Goal: Complete application form: Complete application form

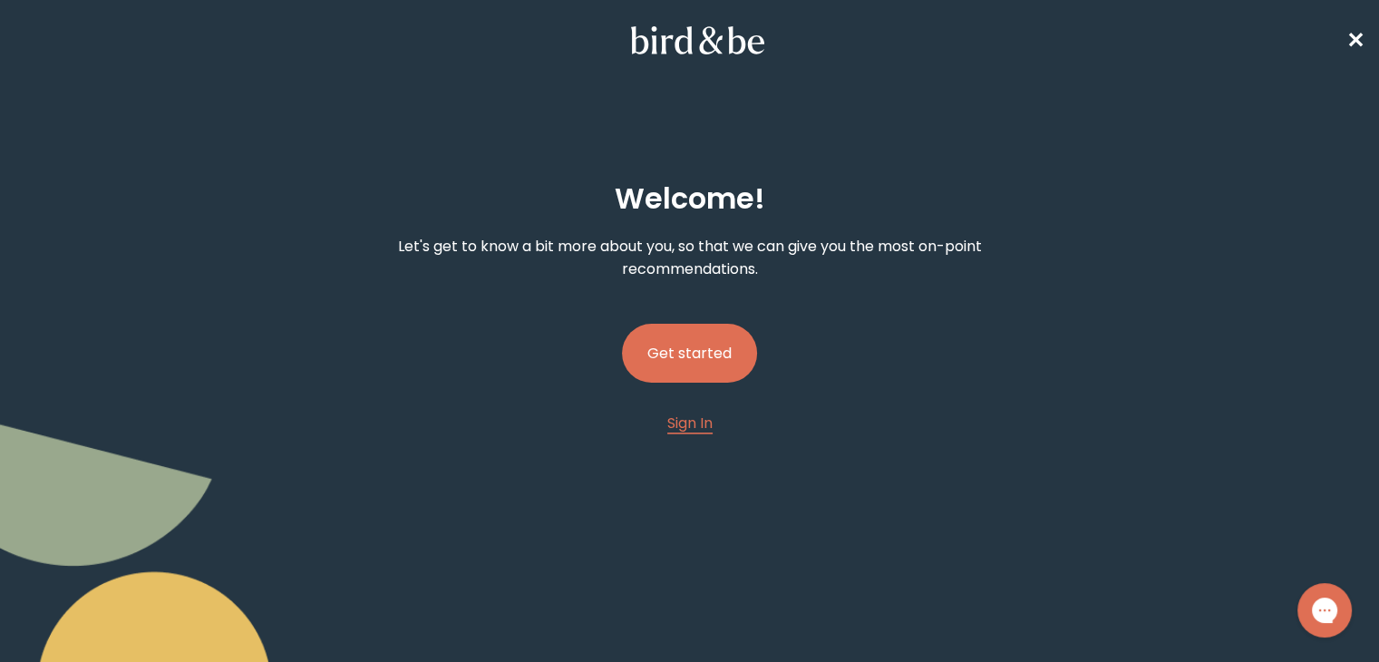
click at [687, 351] on button "Get started" at bounding box center [689, 353] width 135 height 59
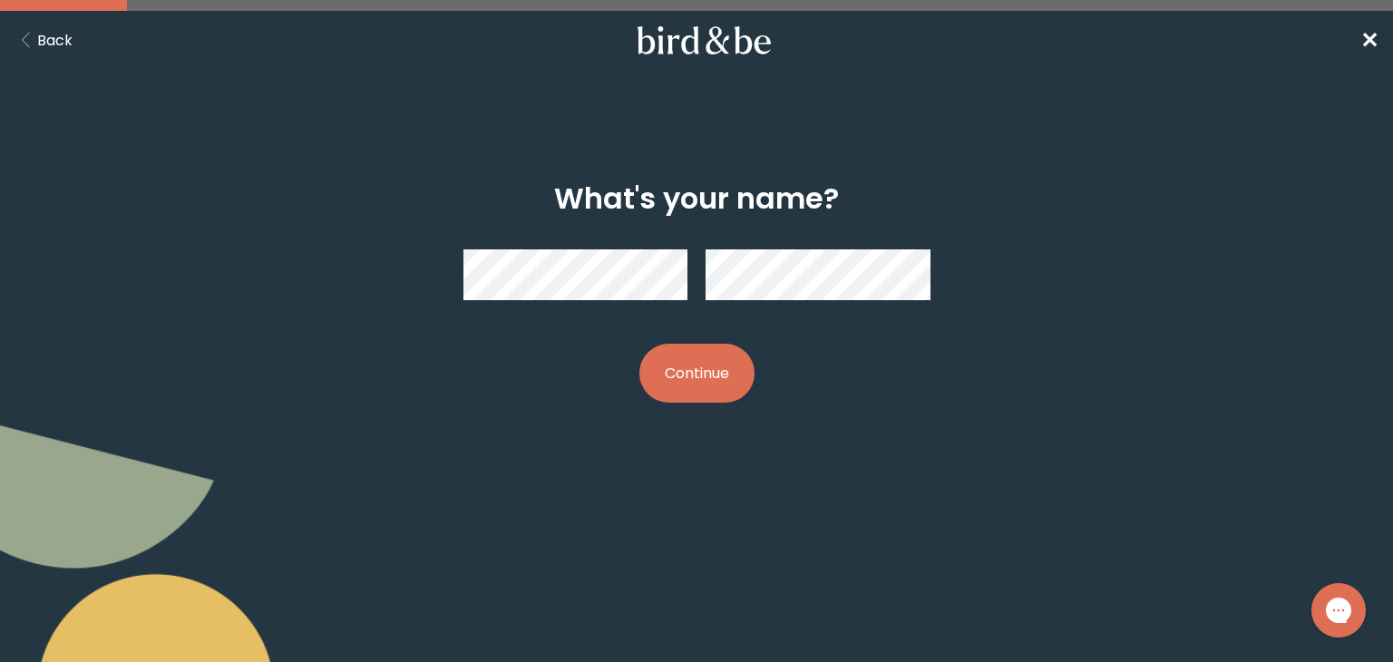
click at [677, 375] on button "Continue" at bounding box center [696, 373] width 115 height 59
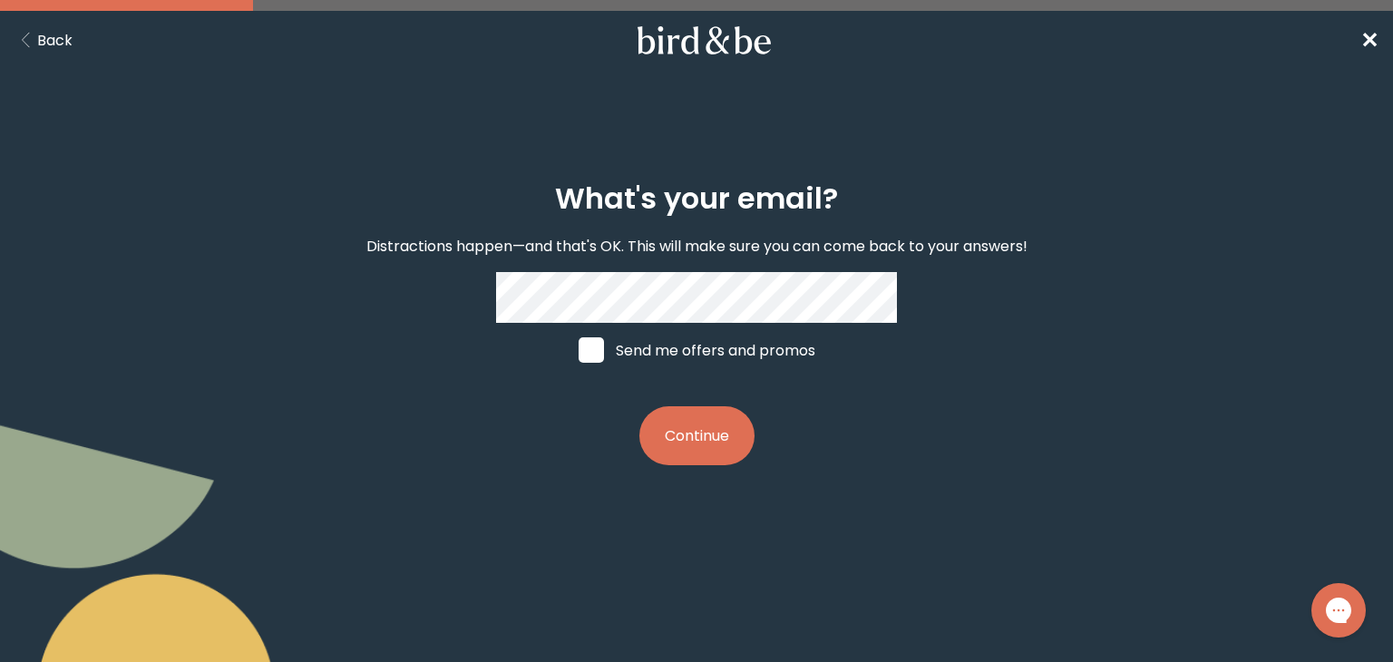
click at [597, 363] on span at bounding box center [591, 349] width 25 height 25
click at [579, 351] on input "Send me offers and promos" at bounding box center [578, 350] width 1 height 1
checkbox input "true"
click at [702, 462] on button "Continue" at bounding box center [696, 435] width 115 height 59
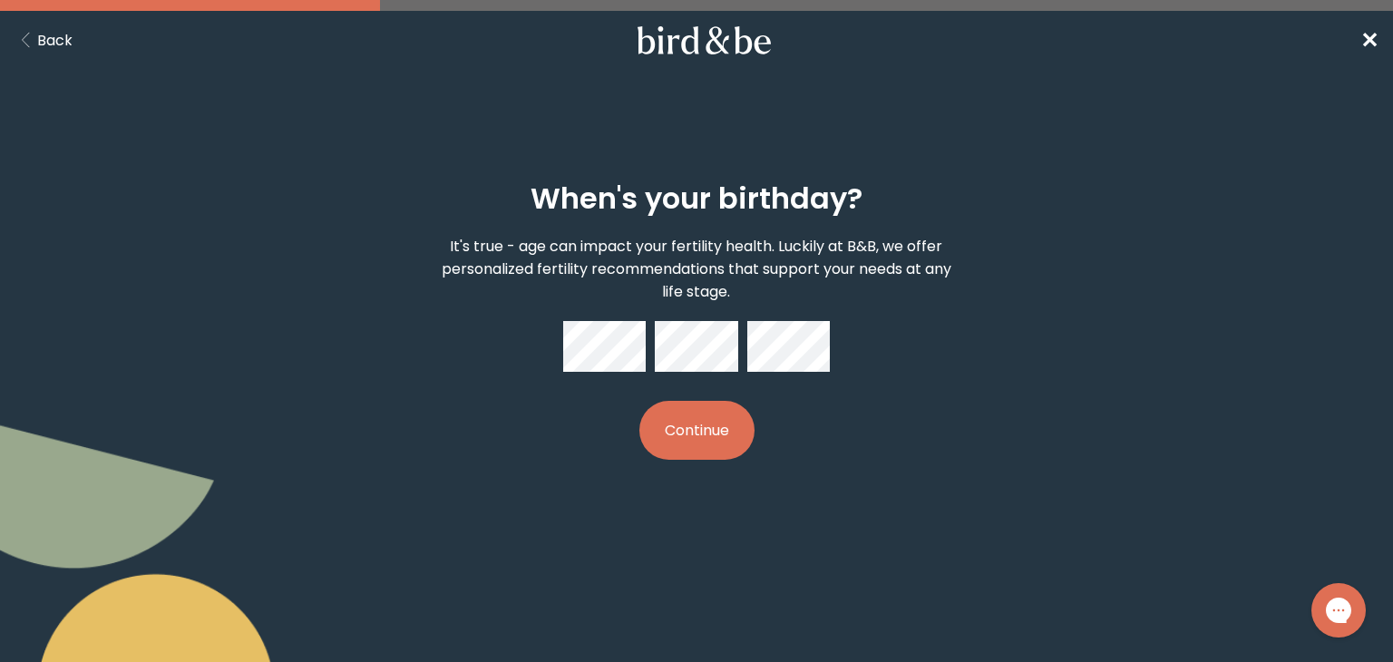
click at [671, 433] on button "Continue" at bounding box center [696, 430] width 115 height 59
click at [678, 443] on button "Continue" at bounding box center [696, 430] width 115 height 59
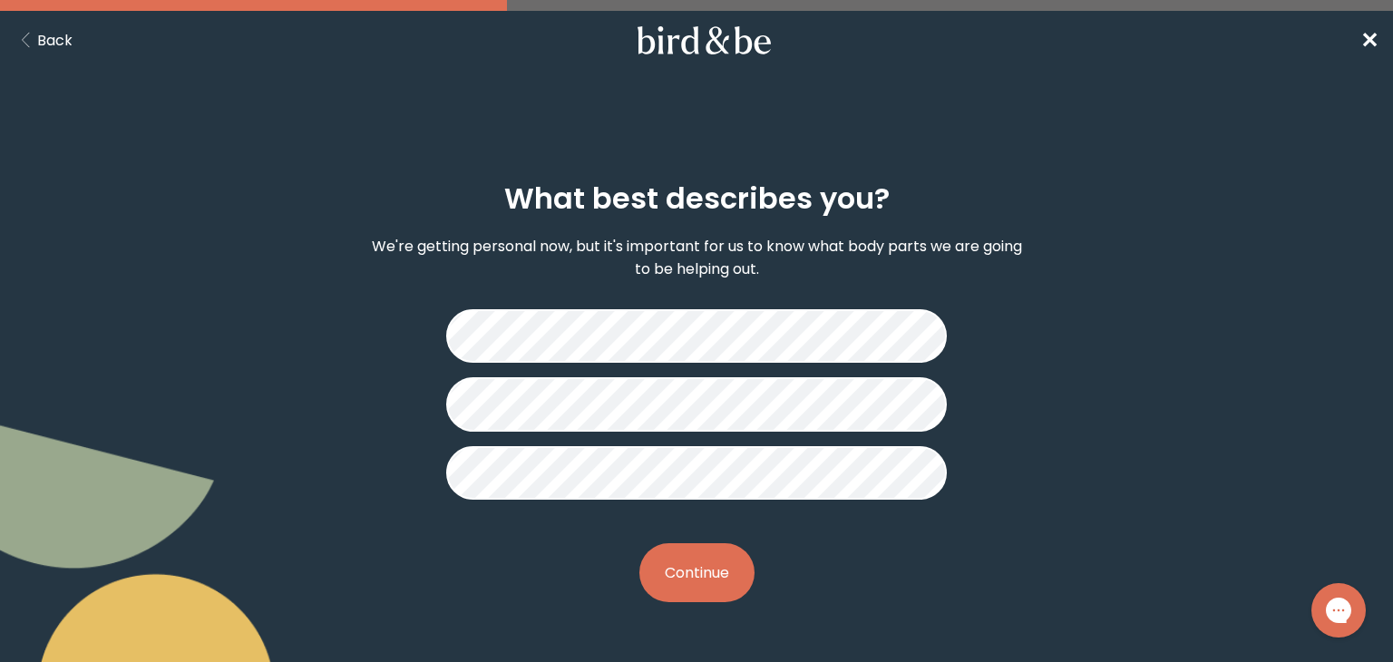
click at [686, 580] on button "Continue" at bounding box center [696, 572] width 115 height 59
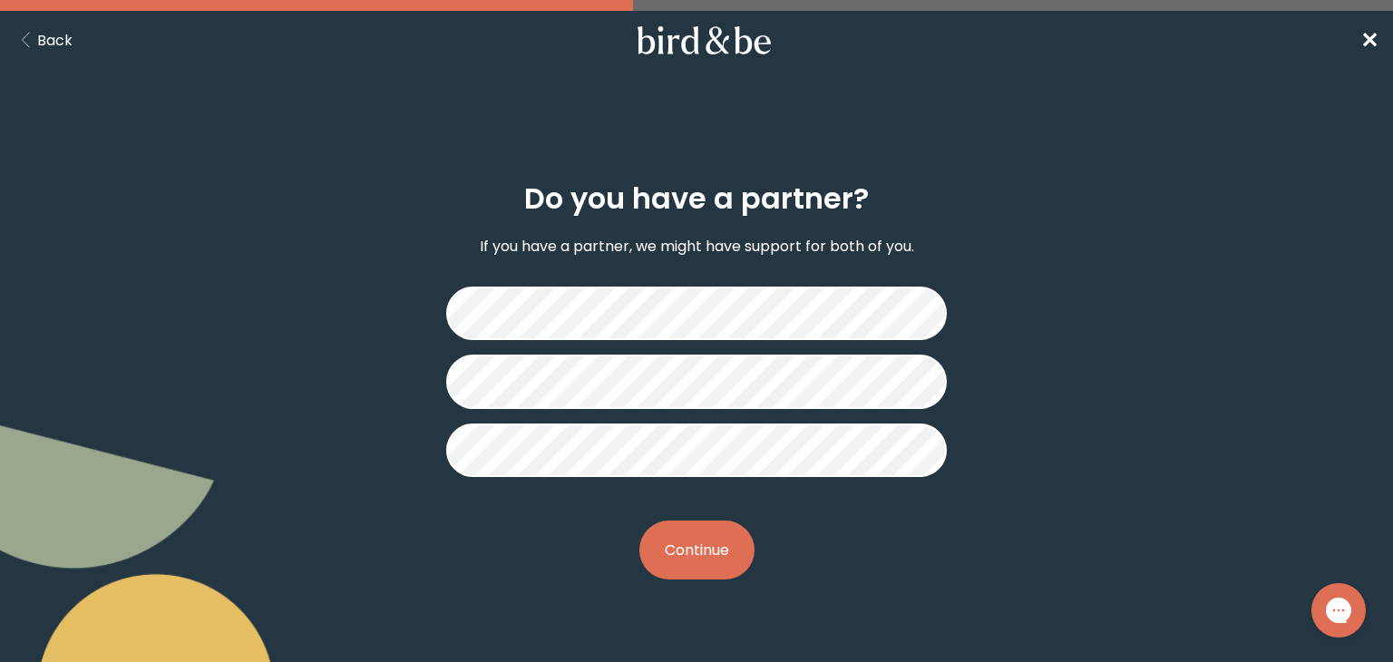
click at [701, 553] on button "Continue" at bounding box center [696, 550] width 115 height 59
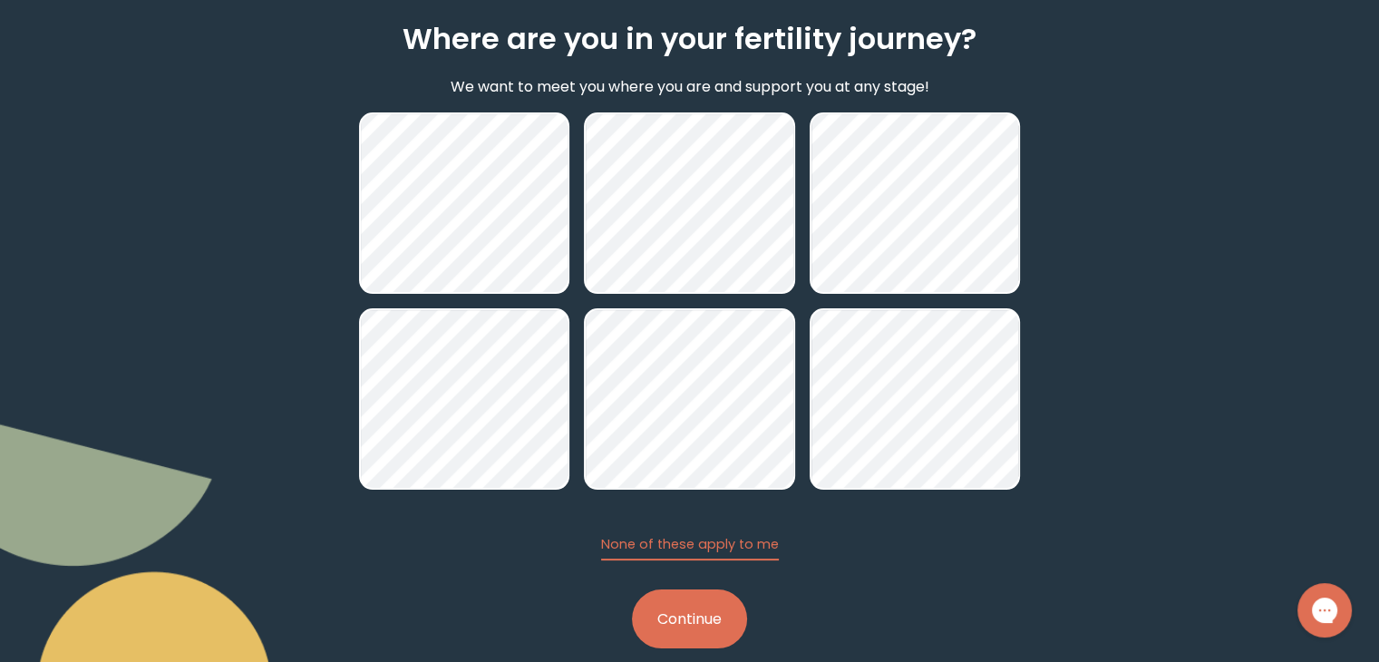
scroll to position [188, 0]
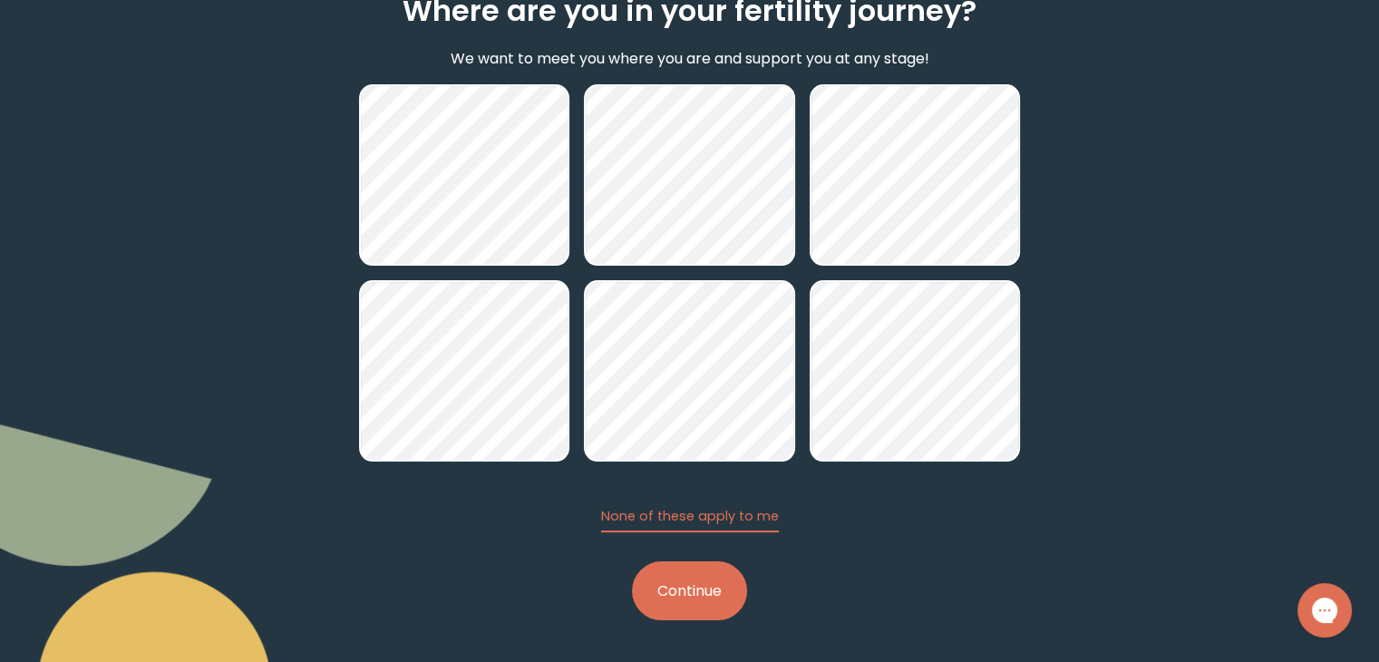
click at [704, 592] on button "Continue" at bounding box center [689, 590] width 115 height 59
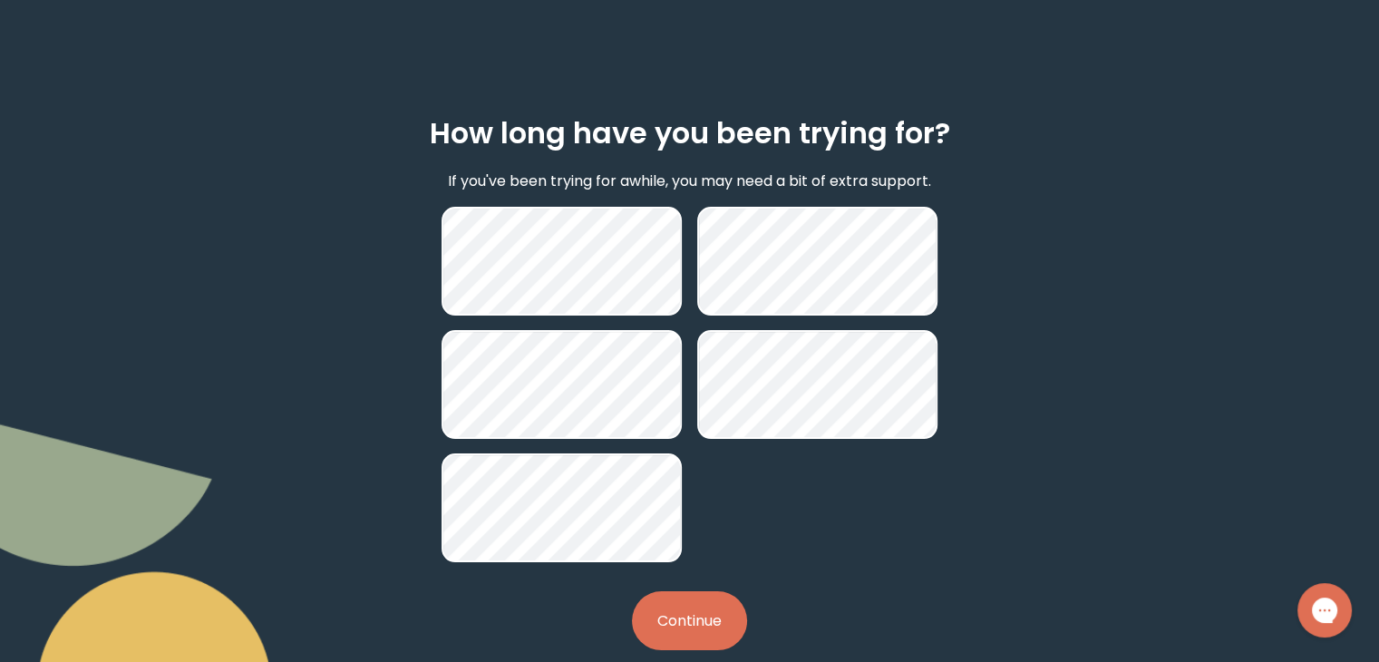
scroll to position [67, 0]
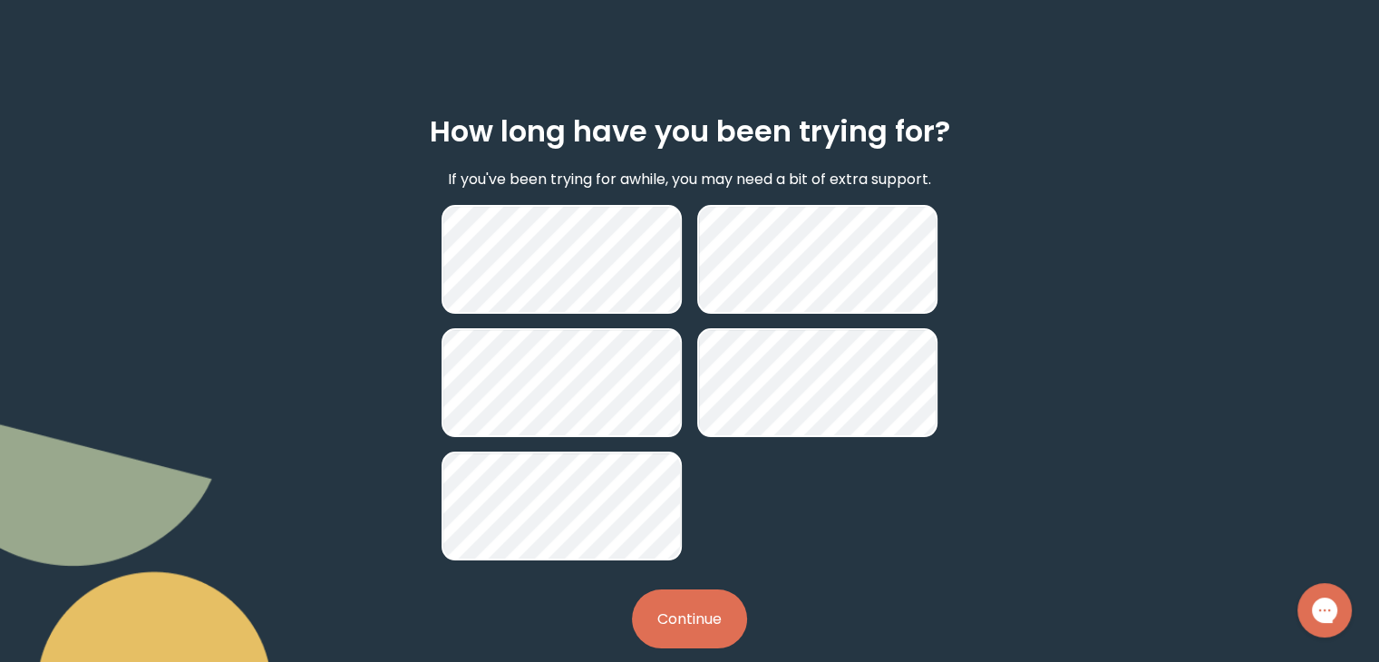
click at [676, 610] on button "Continue" at bounding box center [689, 618] width 115 height 59
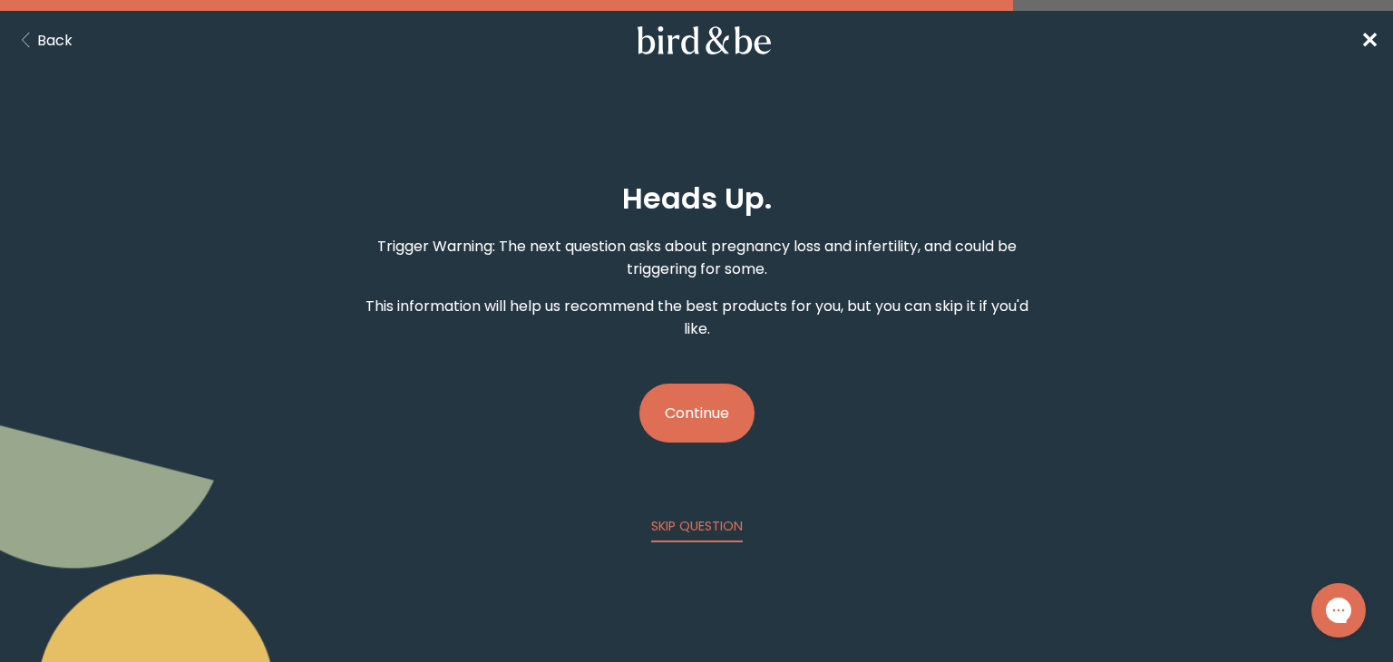
click at [722, 411] on button "Continue" at bounding box center [696, 413] width 115 height 59
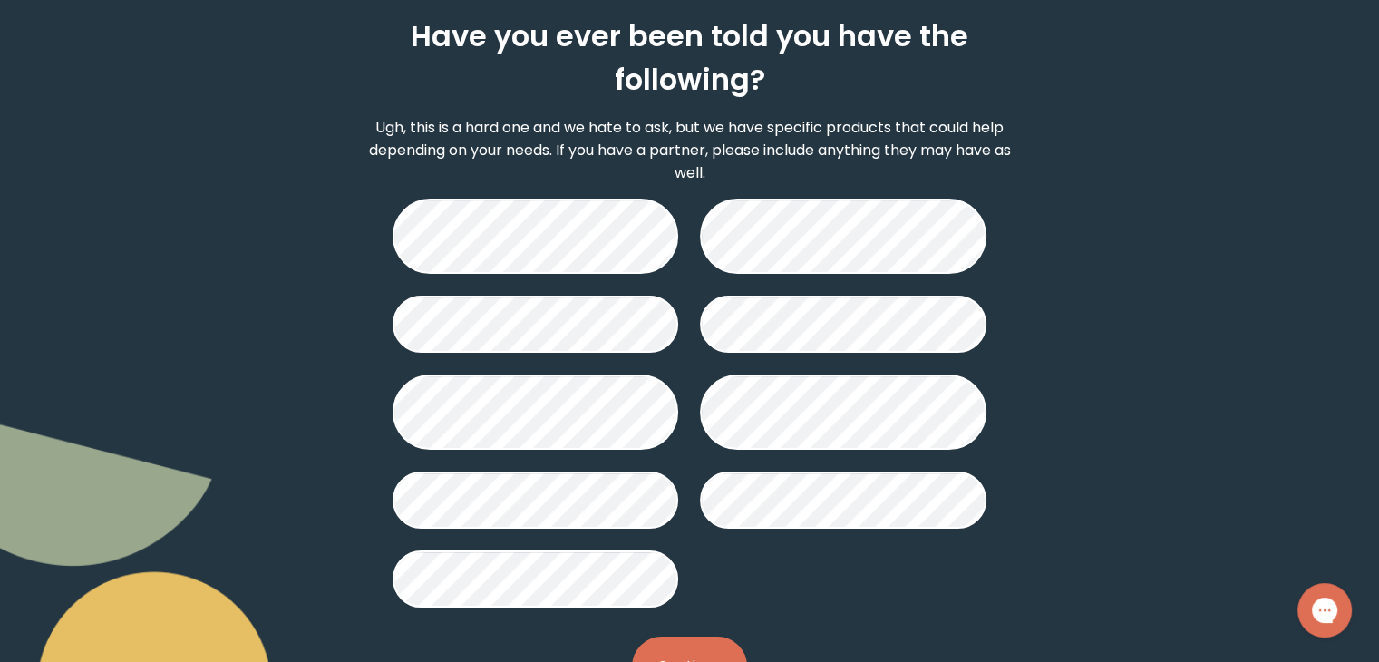
scroll to position [170, 0]
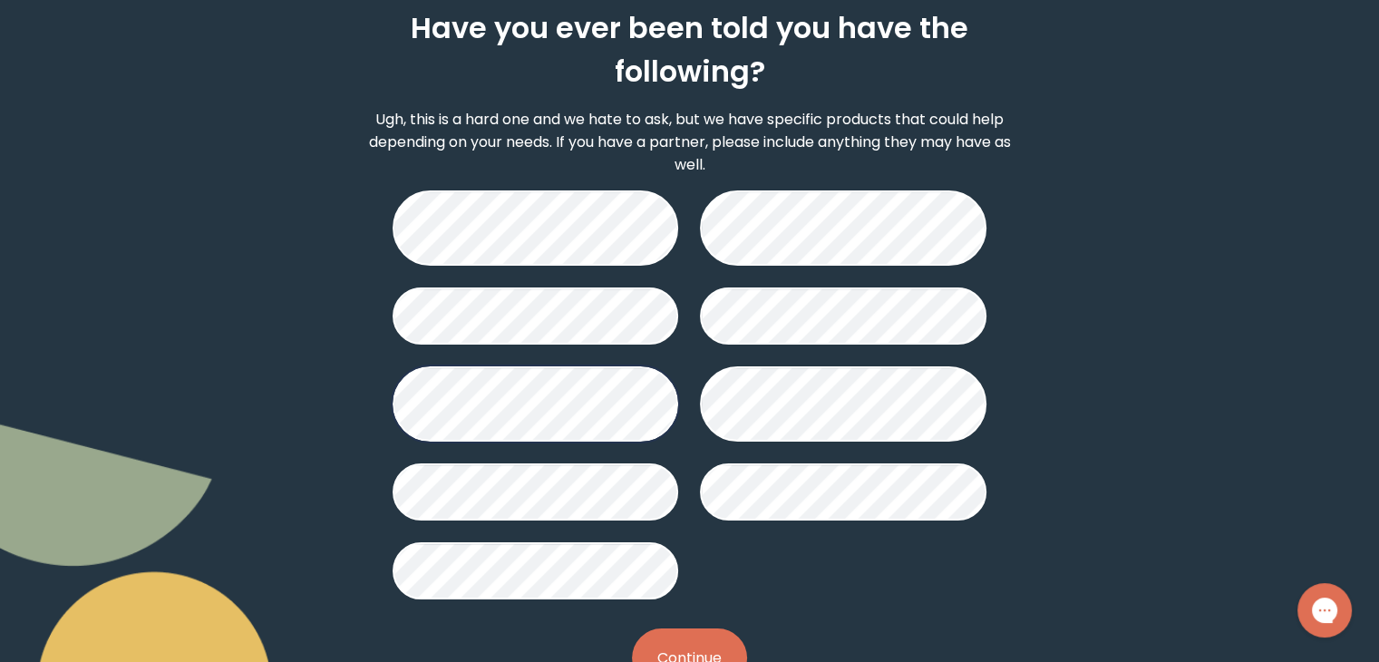
click at [704, 647] on button "Continue" at bounding box center [689, 657] width 115 height 59
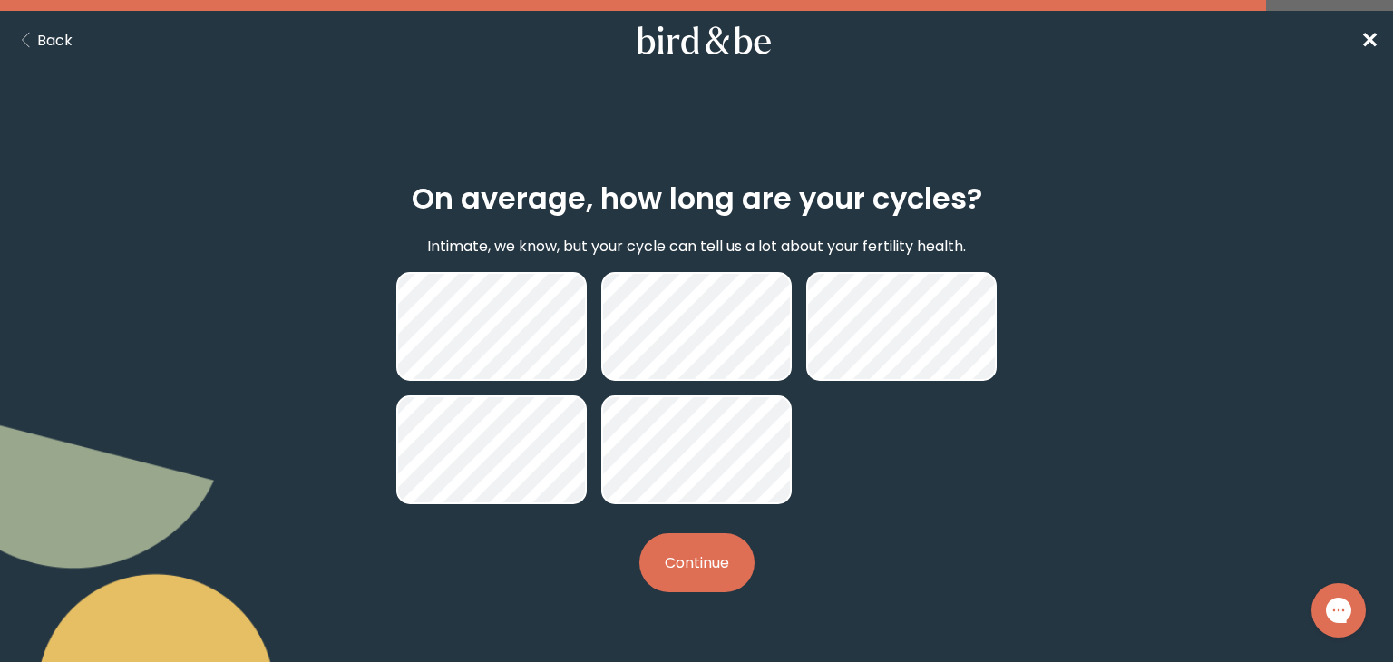
click at [702, 555] on button "Continue" at bounding box center [696, 562] width 115 height 59
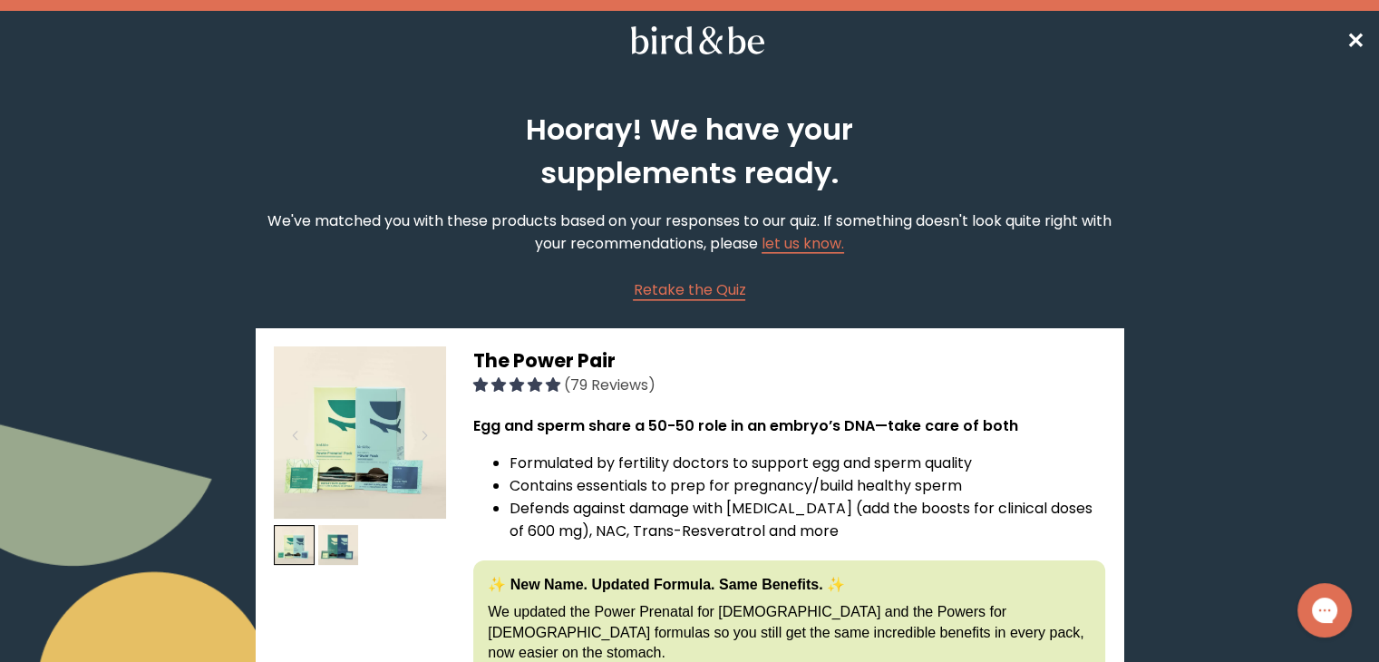
click at [1357, 48] on span "✕" at bounding box center [1356, 40] width 18 height 30
